Goal: Entertainment & Leisure: Consume media (video, audio)

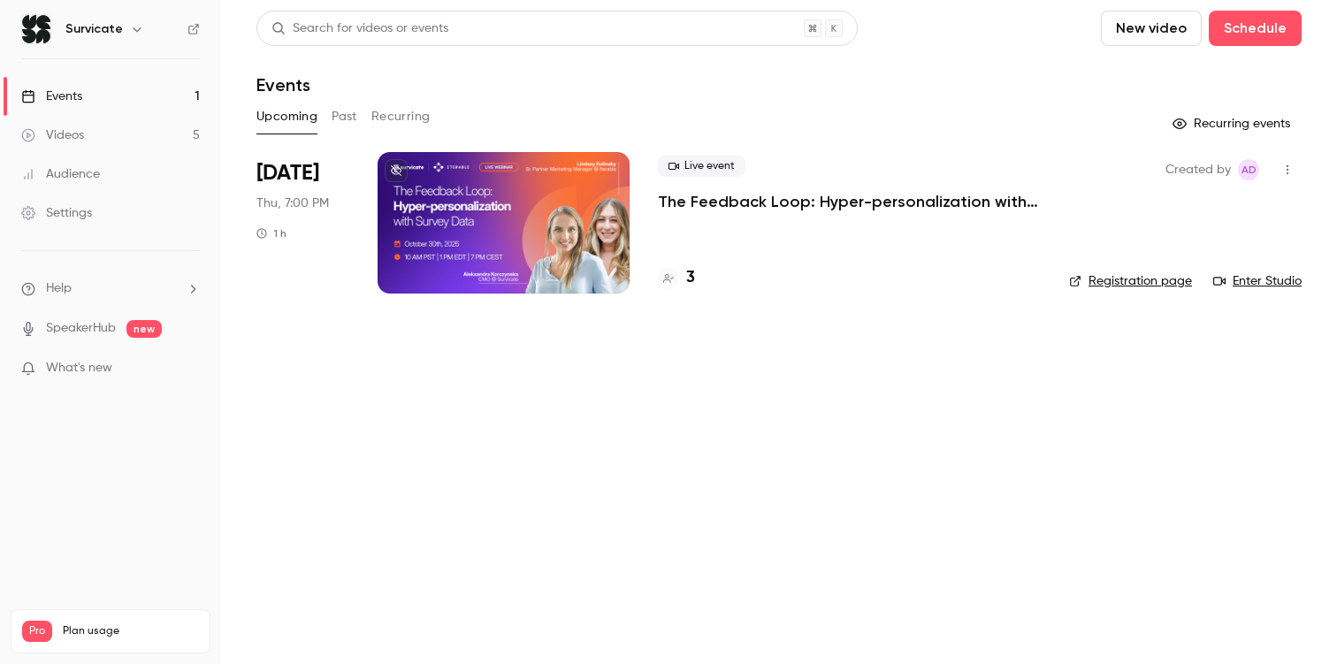
click at [347, 119] on button "Past" at bounding box center [345, 117] width 26 height 28
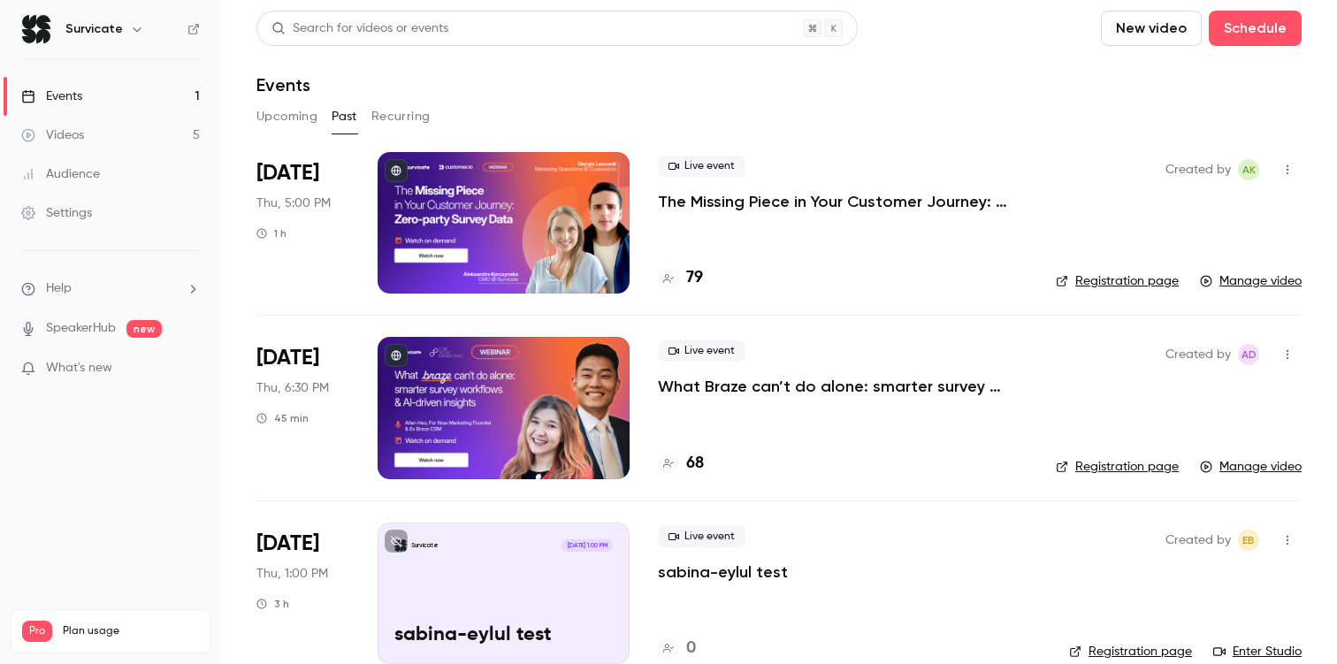
click at [754, 210] on p "The Missing Piece in Your Customer Journey: Zero-party Survey Data" at bounding box center [843, 201] width 370 height 21
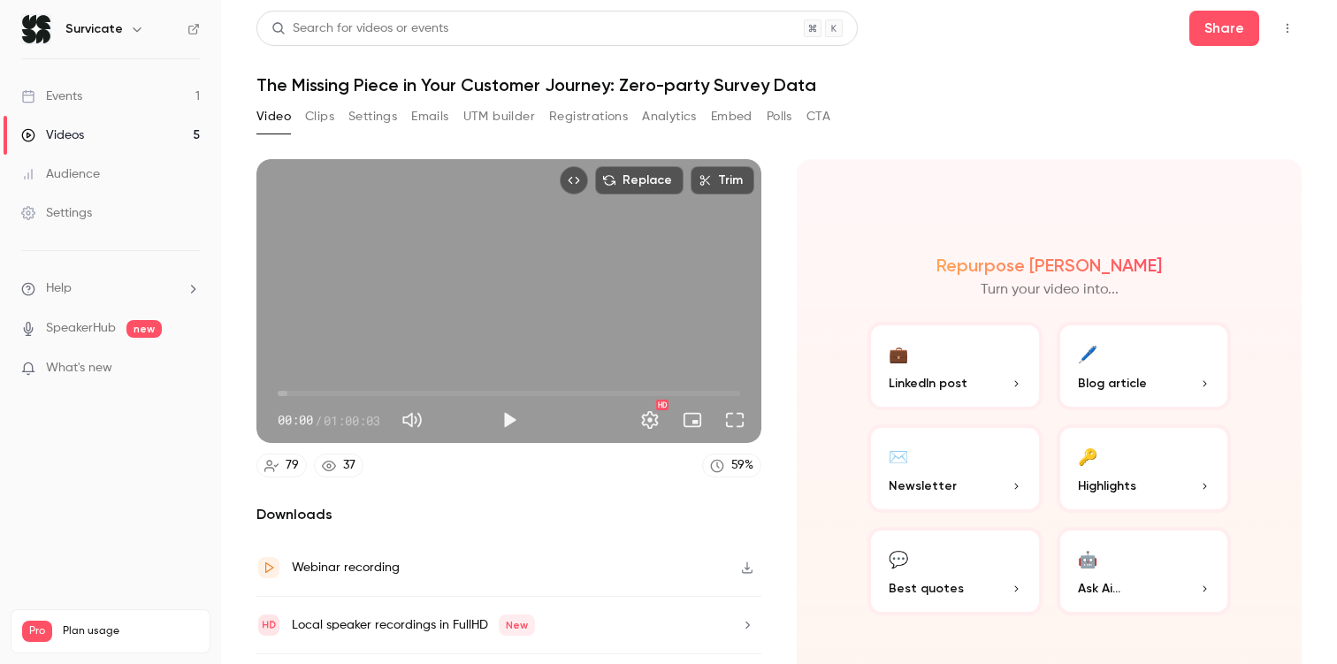
scroll to position [47, 0]
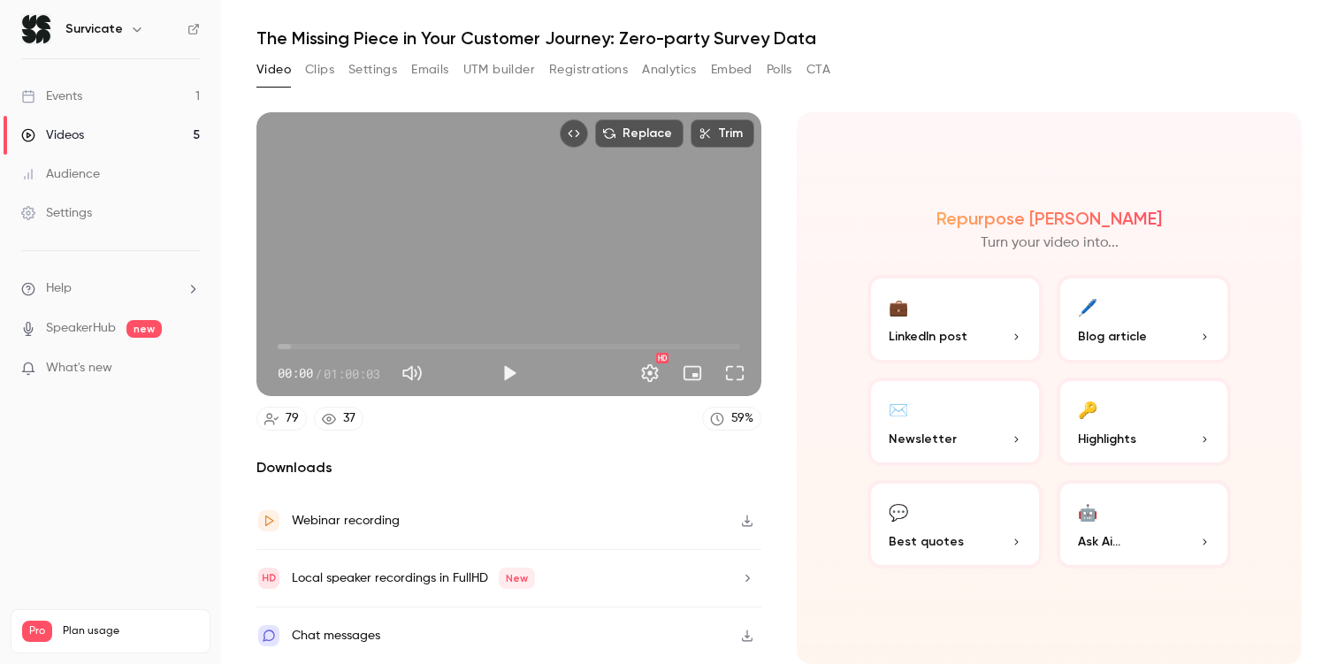
click at [750, 522] on icon "button" at bounding box center [747, 521] width 14 height 12
